Goal: Navigation & Orientation: Find specific page/section

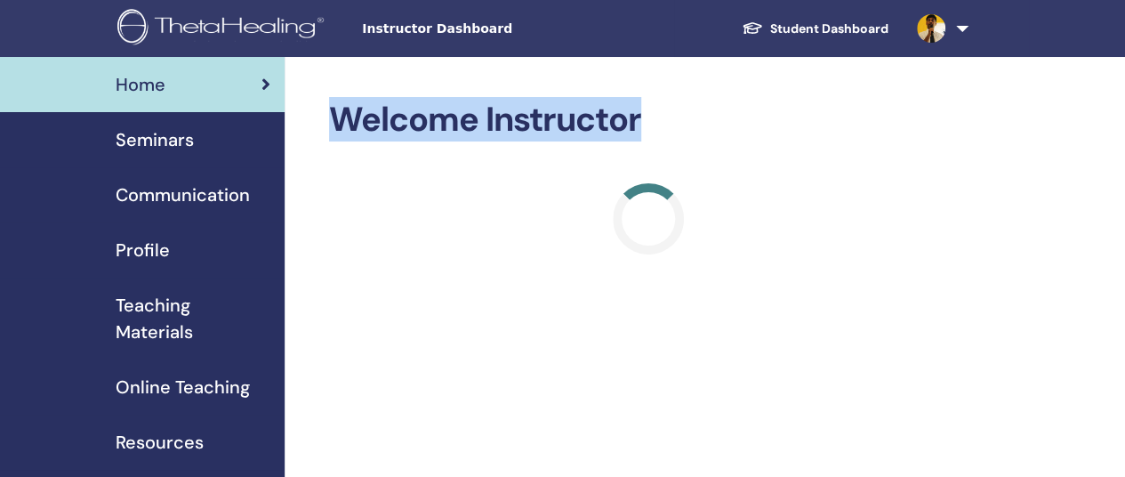
drag, startPoint x: 645, startPoint y: 115, endPoint x: 335, endPoint y: 112, distance: 309.5
click at [335, 112] on h2 "Welcome Instructor" at bounding box center [648, 120] width 639 height 41
drag, startPoint x: 326, startPoint y: 106, endPoint x: 694, endPoint y: 136, distance: 369.4
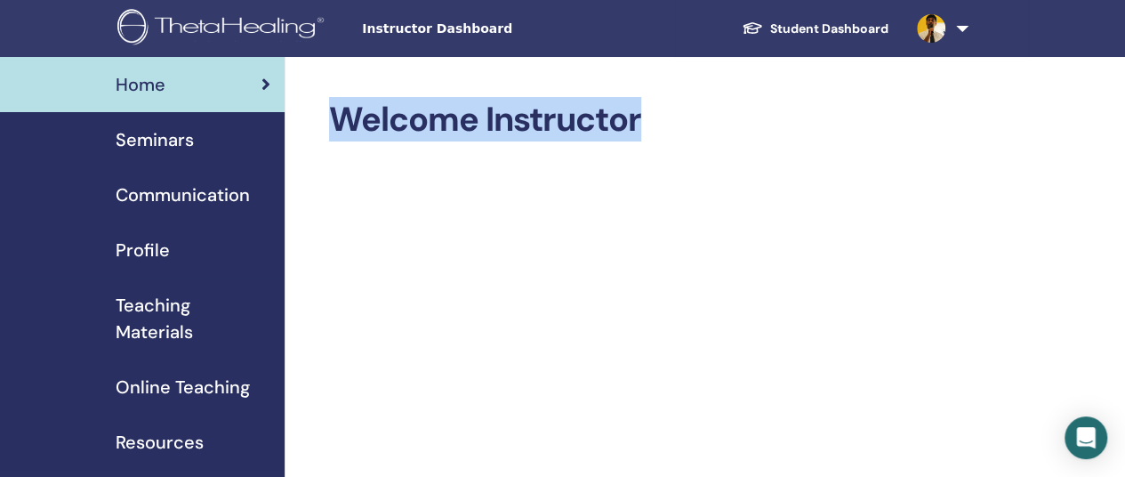
click at [694, 136] on h2 "Welcome Instructor" at bounding box center [648, 120] width 639 height 41
drag, startPoint x: 676, startPoint y: 133, endPoint x: 334, endPoint y: 121, distance: 342.6
click at [334, 121] on h2 "Welcome Instructor" at bounding box center [648, 120] width 639 height 41
drag, startPoint x: 464, startPoint y: 111, endPoint x: 718, endPoint y: 136, distance: 254.7
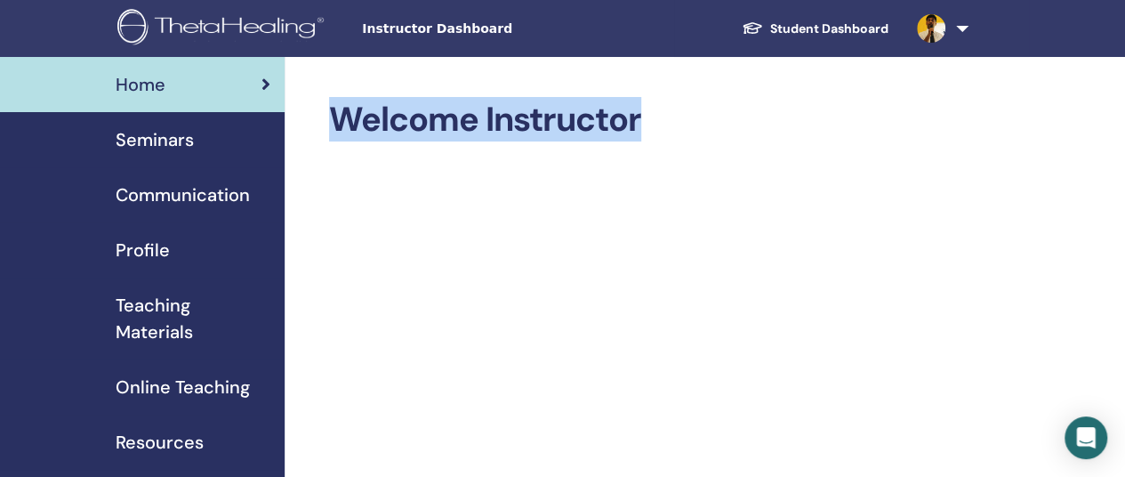
click at [706, 136] on h2 "Welcome Instructor" at bounding box center [648, 120] width 639 height 41
click at [718, 136] on h2 "Welcome Instructor" at bounding box center [648, 120] width 639 height 41
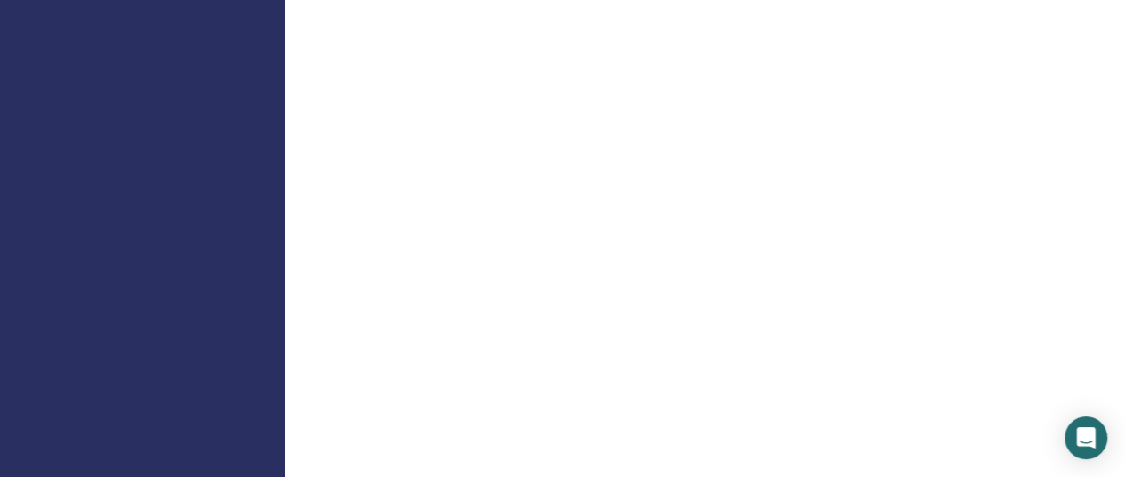
scroll to position [1334, 0]
